Goal: Find specific page/section: Find specific page/section

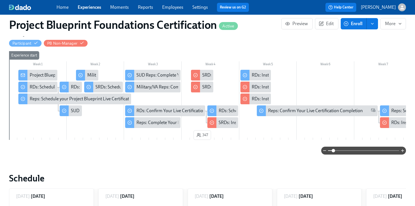
scroll to position [0, 939]
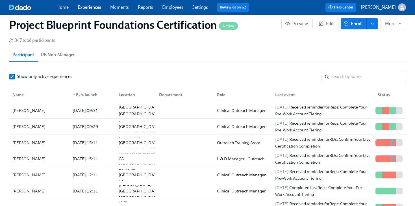
scroll to position [424, 0]
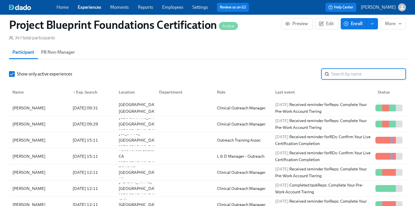
click at [355, 78] on input "search" at bounding box center [369, 73] width 75 height 11
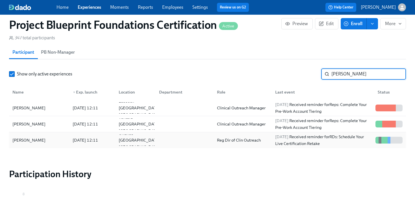
type input "[PERSON_NAME]"
click at [25, 141] on div "[PERSON_NAME]" at bounding box center [29, 140] width 38 height 7
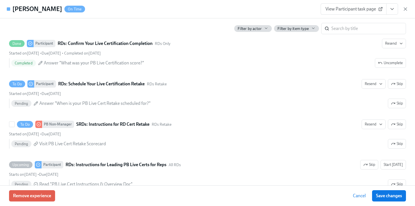
scroll to position [250, 0]
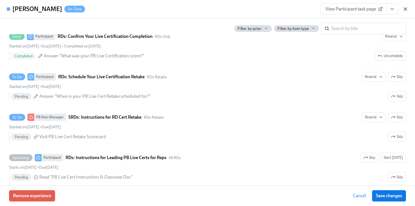
click at [407, 6] on icon "button" at bounding box center [406, 9] width 6 height 6
